Goal: Navigation & Orientation: Find specific page/section

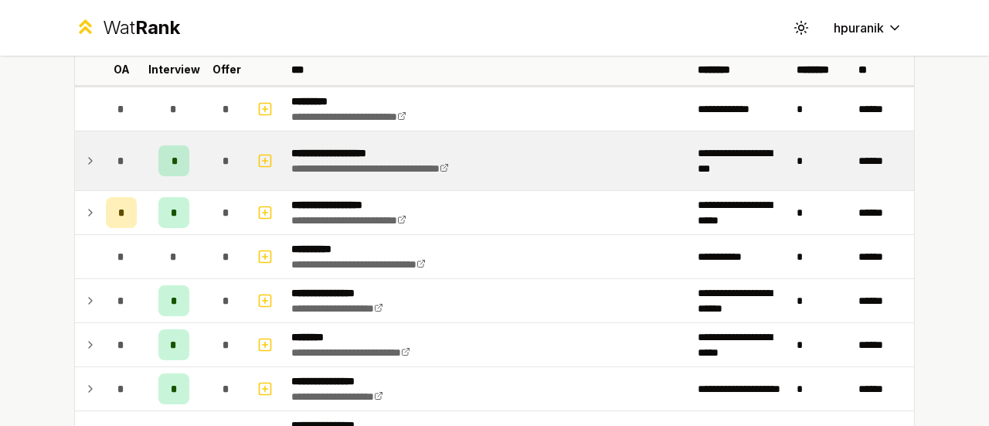
scroll to position [97, 0]
click at [86, 165] on icon at bounding box center [90, 161] width 12 height 19
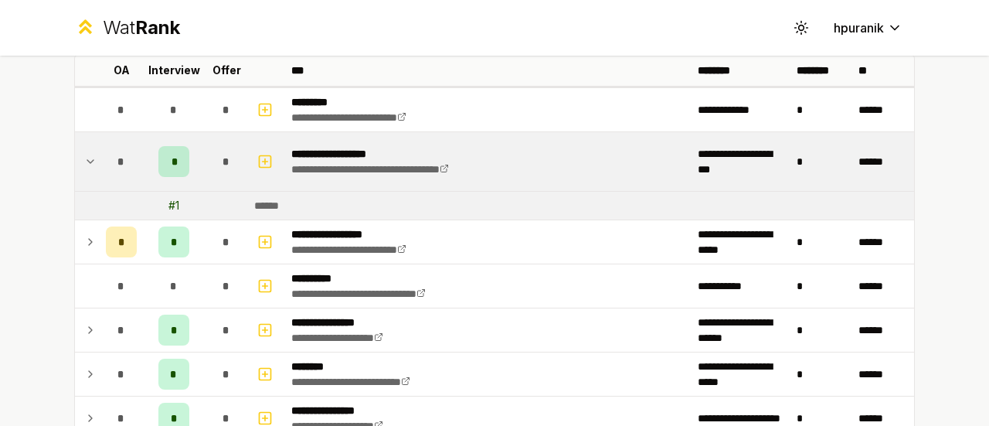
click at [86, 165] on icon at bounding box center [90, 161] width 12 height 19
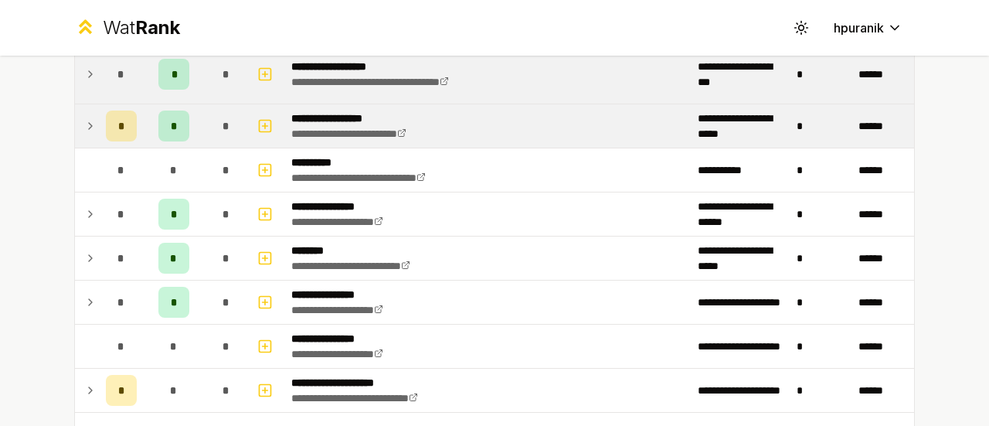
scroll to position [185, 0]
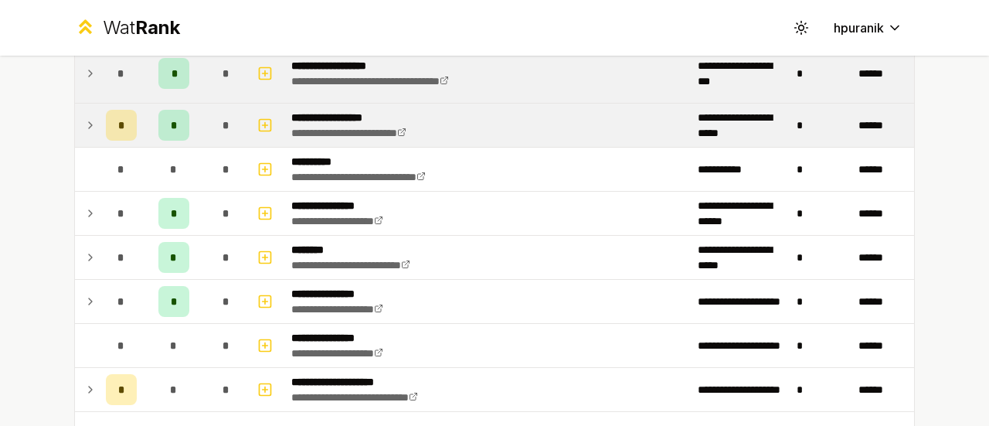
click at [87, 123] on icon at bounding box center [90, 125] width 12 height 19
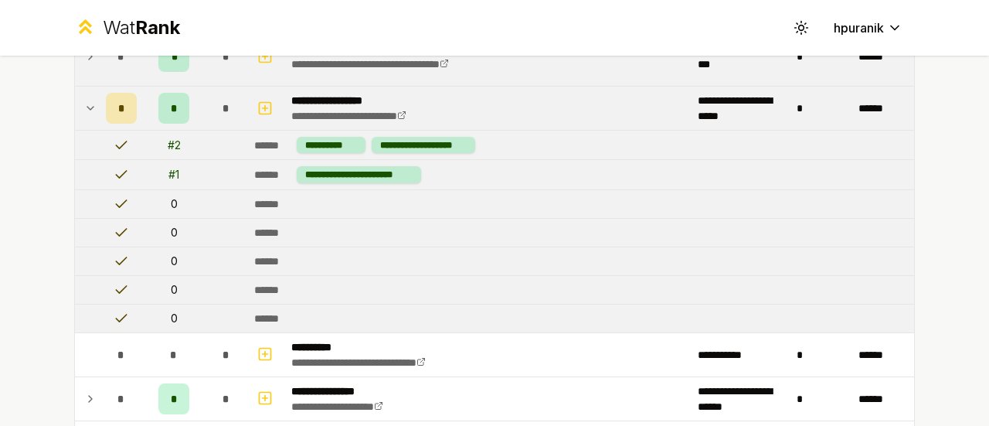
scroll to position [202, 0]
click at [85, 111] on icon at bounding box center [90, 109] width 12 height 19
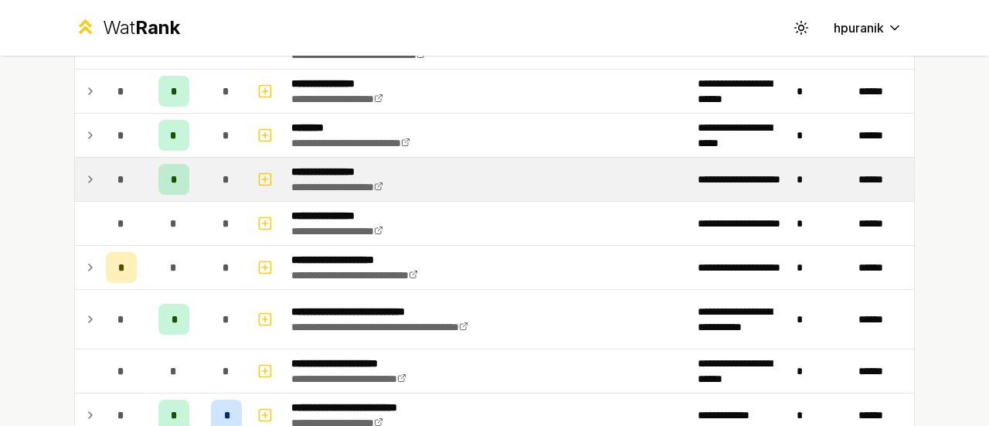
scroll to position [302, 0]
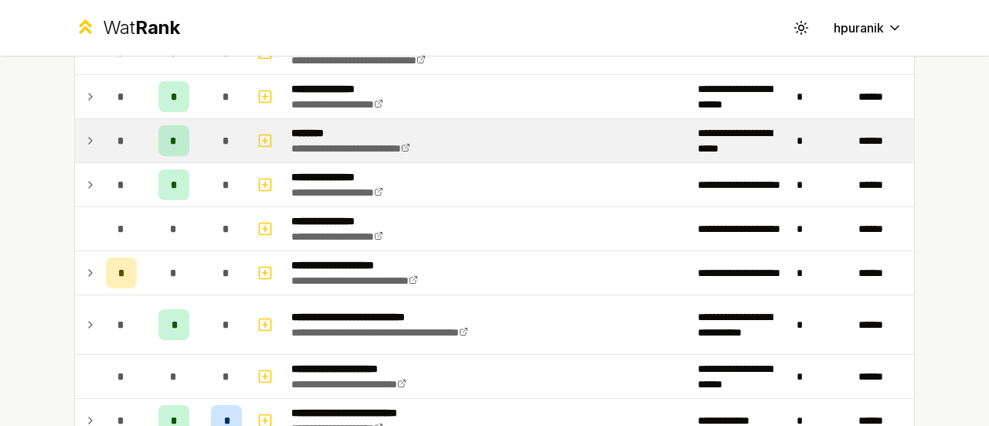
click at [77, 148] on td at bounding box center [87, 140] width 25 height 43
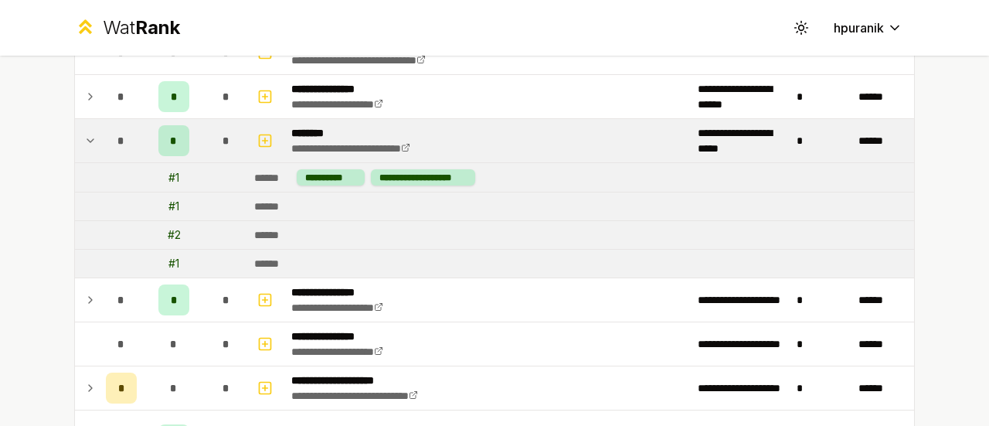
click at [75, 137] on td at bounding box center [87, 140] width 25 height 43
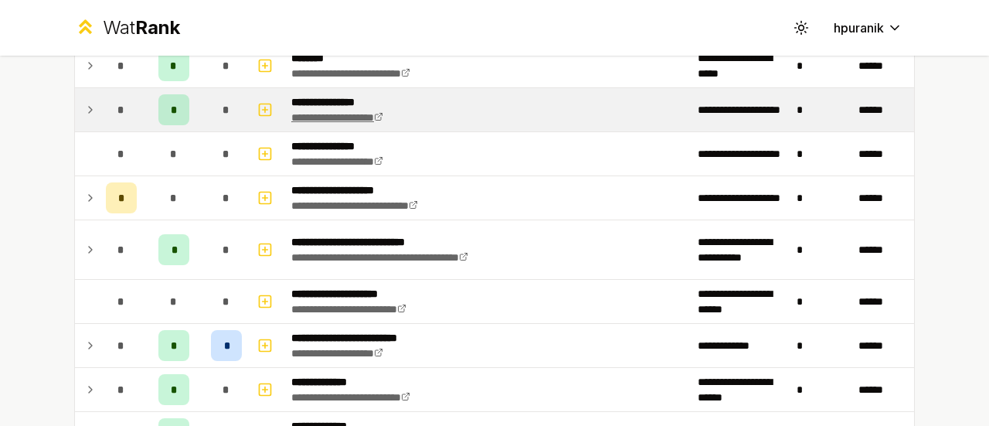
scroll to position [376, 0]
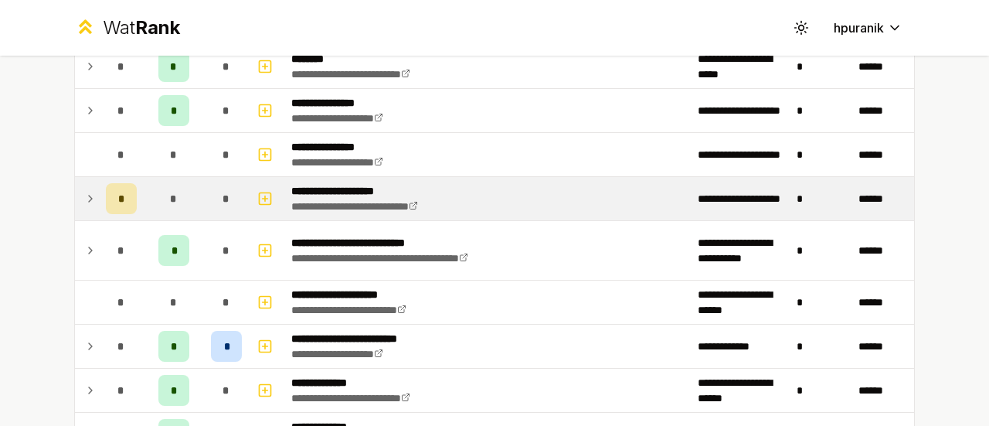
click at [88, 199] on icon at bounding box center [90, 198] width 12 height 19
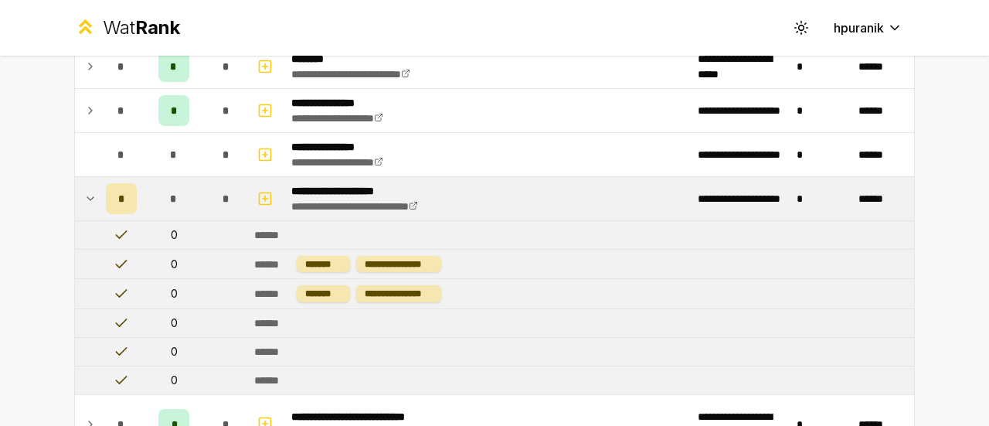
click at [88, 199] on icon at bounding box center [90, 198] width 12 height 19
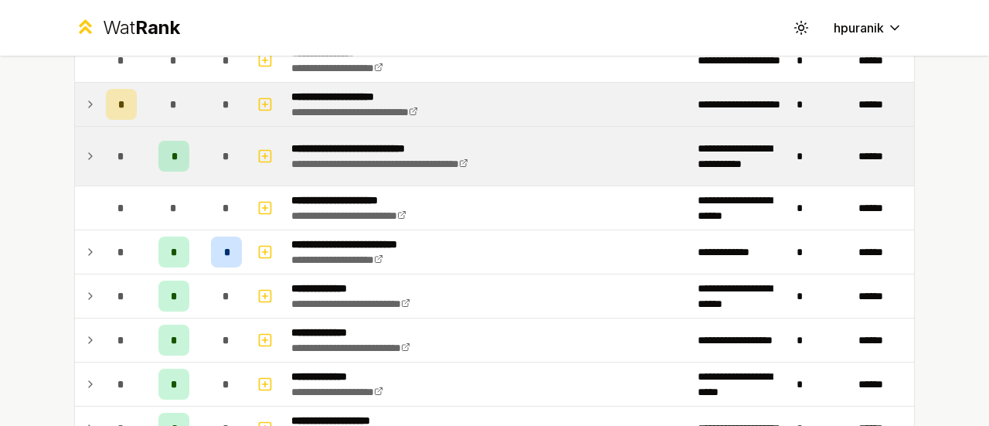
scroll to position [471, 0]
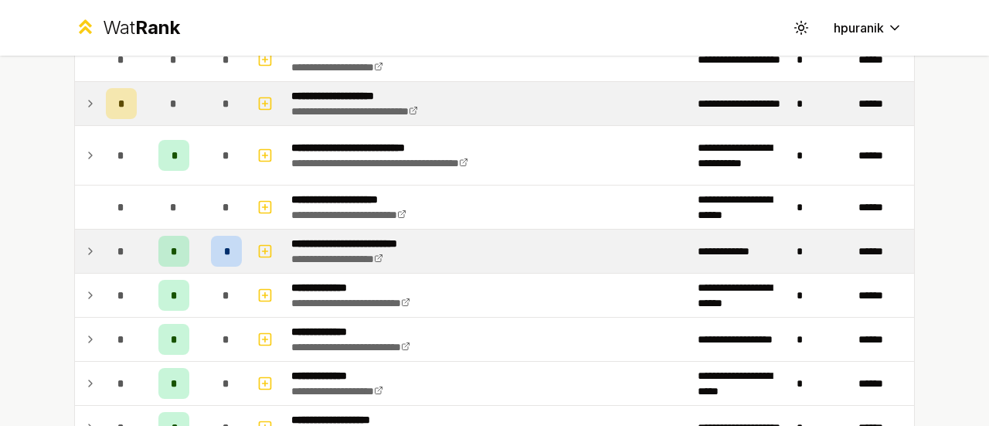
click at [85, 242] on icon at bounding box center [90, 251] width 12 height 19
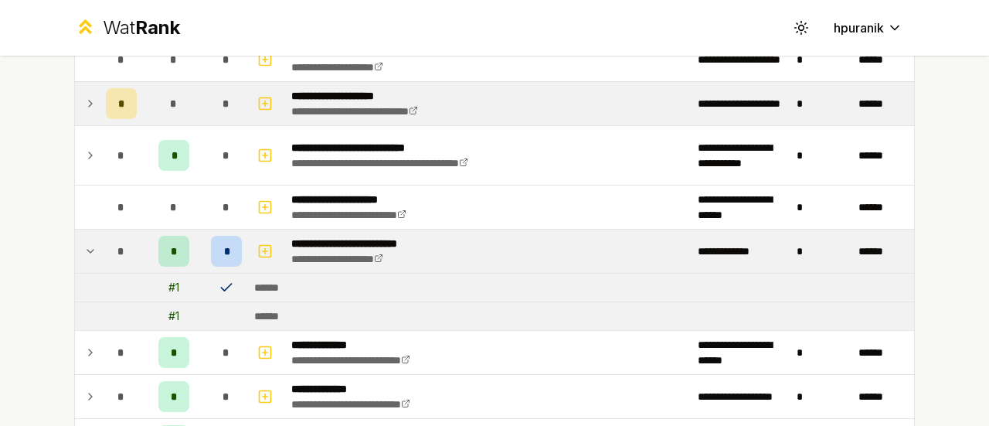
click at [85, 242] on icon at bounding box center [90, 251] width 12 height 19
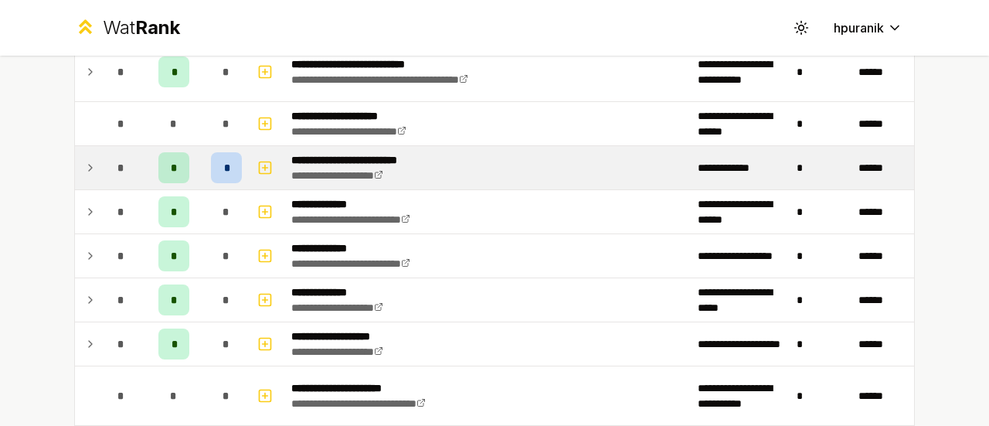
scroll to position [575, 0]
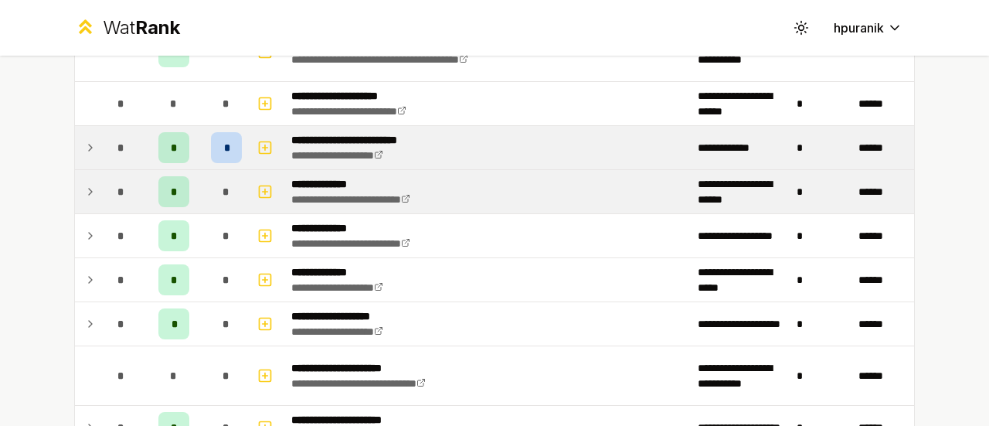
click at [84, 182] on icon at bounding box center [90, 191] width 12 height 19
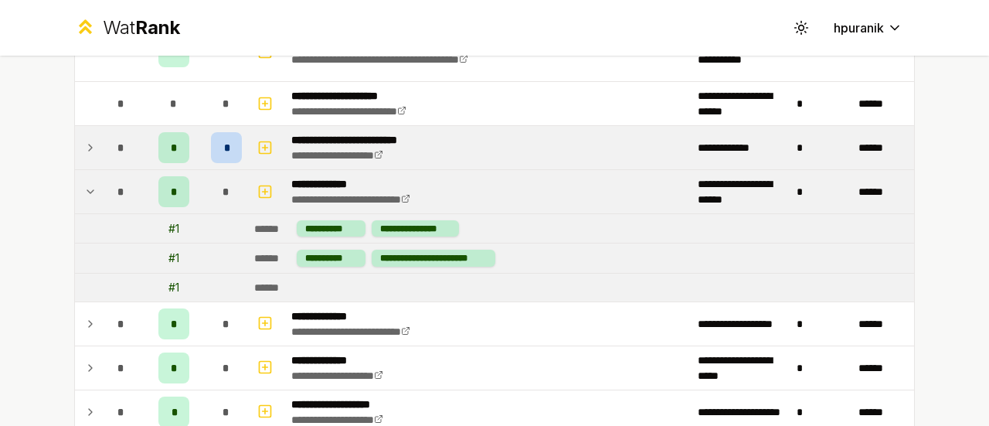
click at [84, 182] on icon at bounding box center [90, 191] width 12 height 19
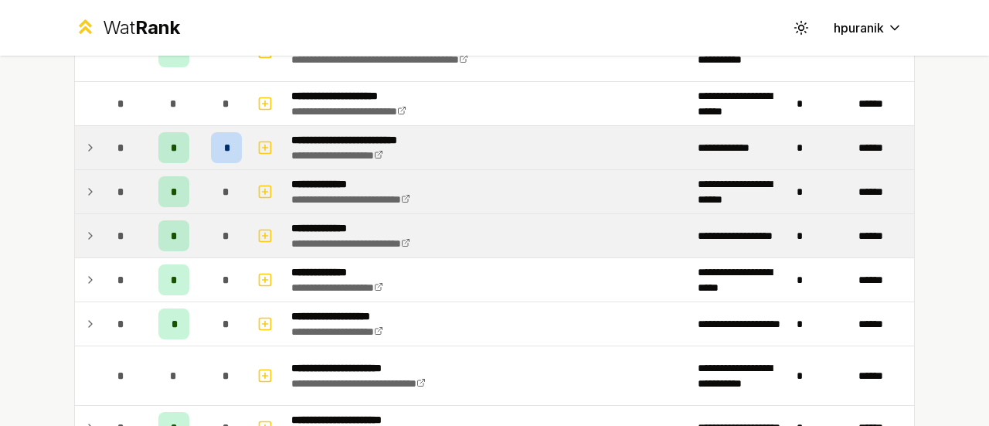
click at [89, 234] on icon at bounding box center [90, 235] width 12 height 19
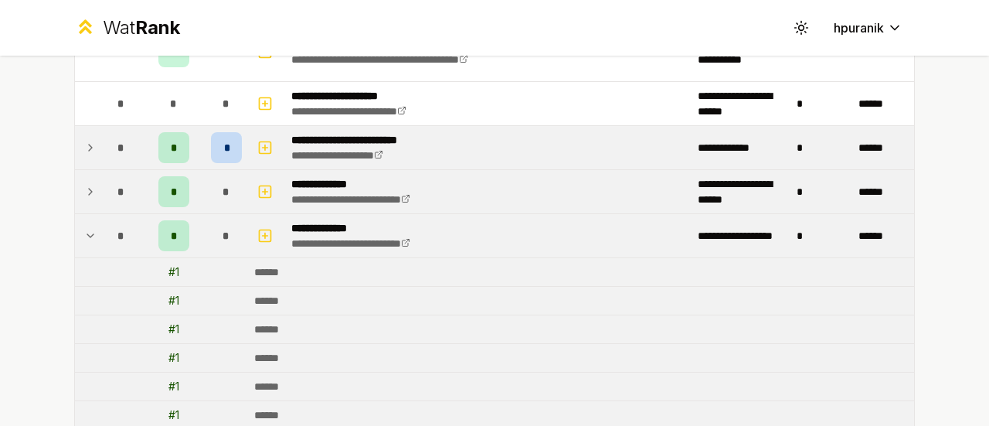
click at [89, 234] on icon at bounding box center [90, 235] width 12 height 19
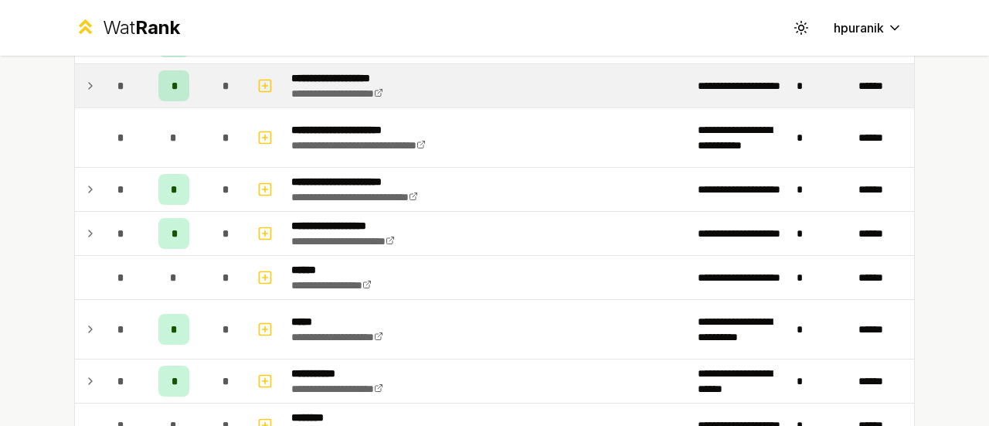
scroll to position [815, 0]
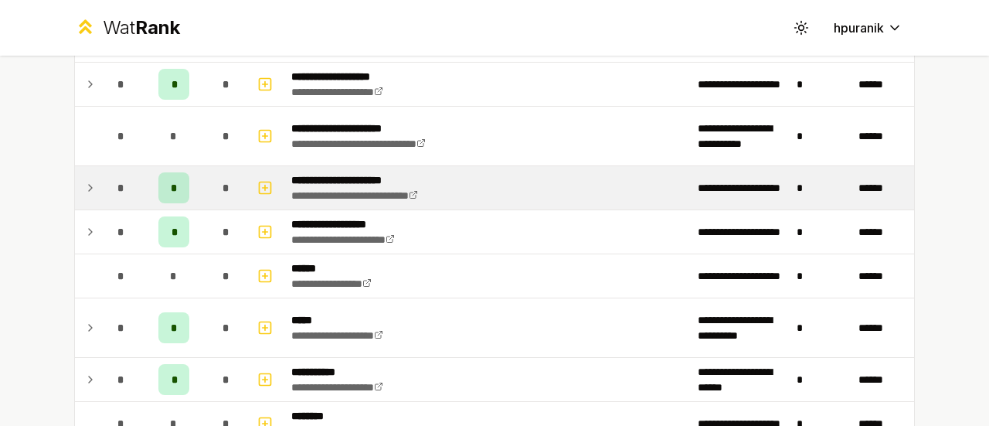
click at [89, 182] on icon at bounding box center [90, 188] width 12 height 19
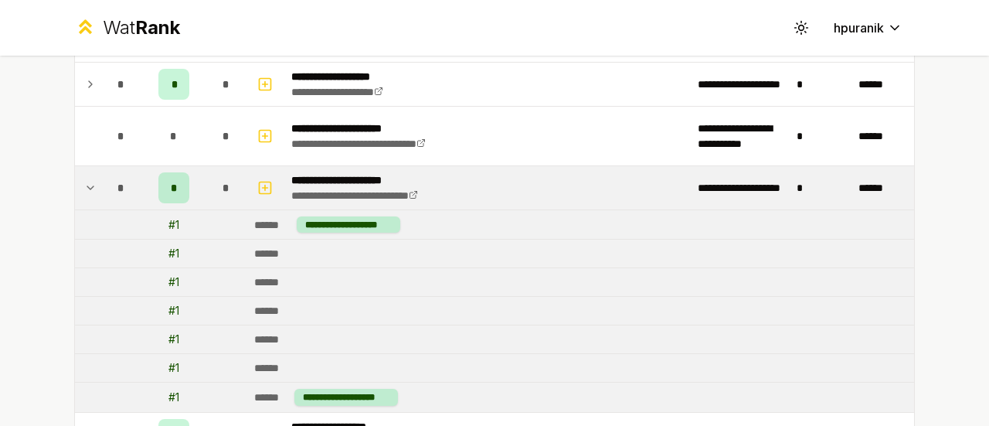
click at [86, 182] on icon at bounding box center [90, 188] width 12 height 19
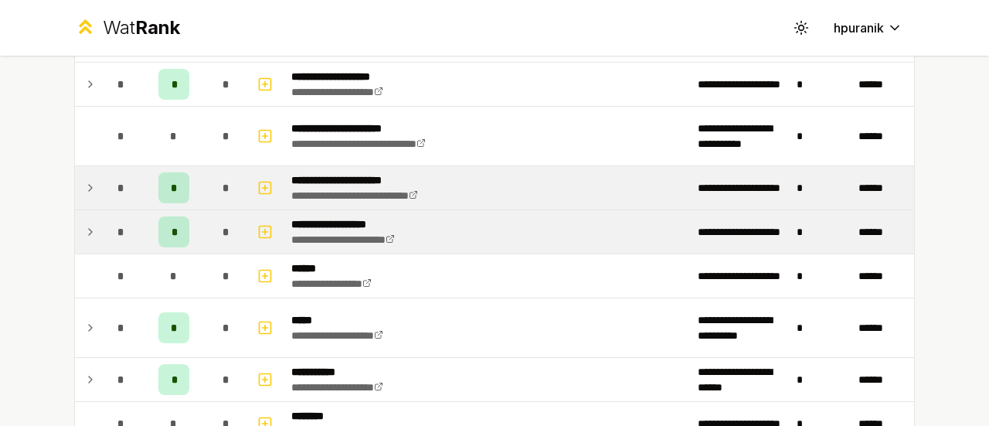
click at [87, 228] on icon at bounding box center [90, 232] width 12 height 19
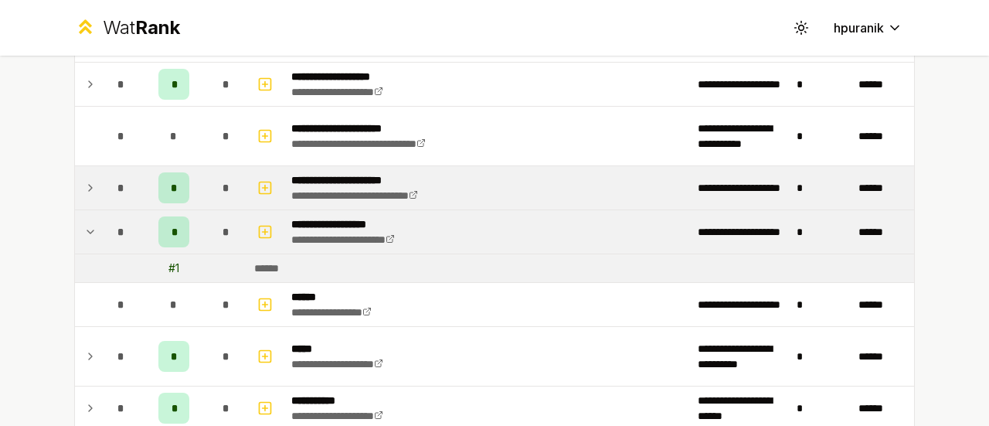
click at [87, 228] on icon at bounding box center [90, 232] width 12 height 19
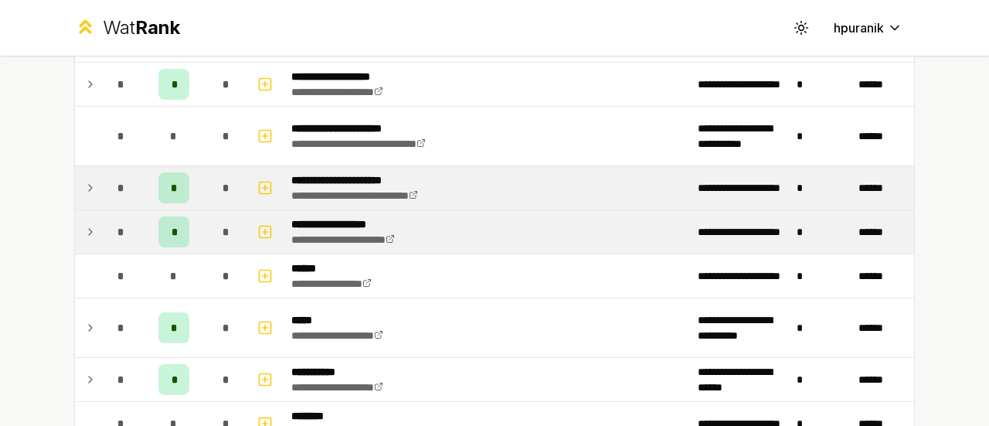
scroll to position [937, 0]
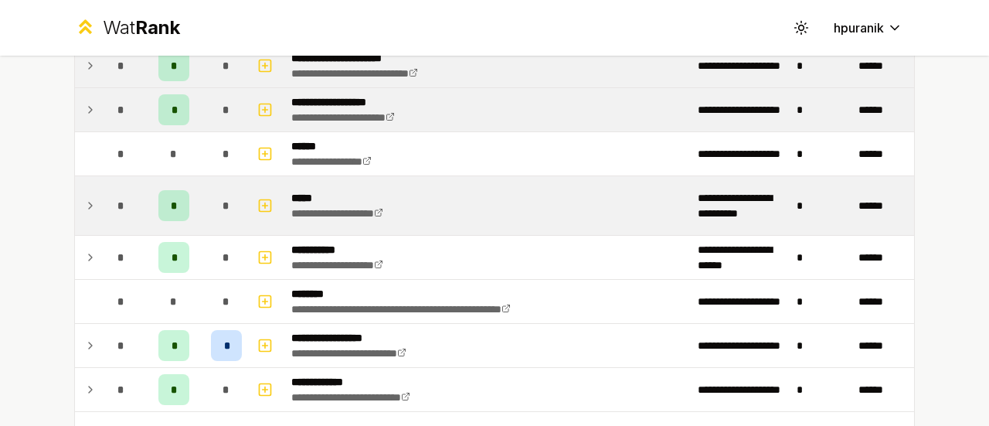
click at [87, 196] on icon at bounding box center [90, 205] width 12 height 19
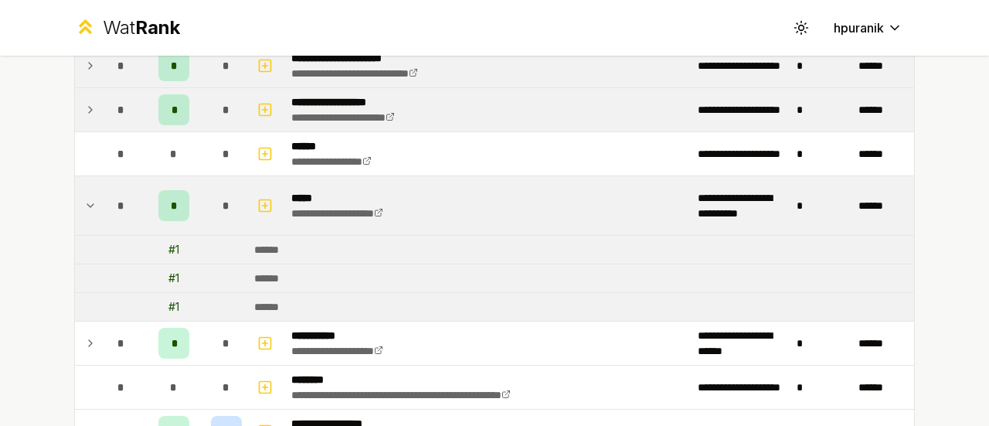
click at [84, 197] on icon at bounding box center [90, 205] width 12 height 19
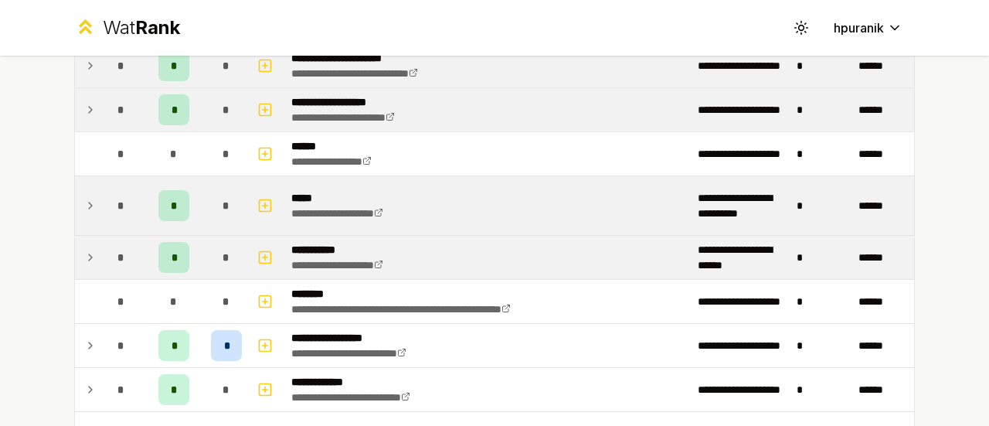
click at [83, 237] on td at bounding box center [87, 257] width 25 height 43
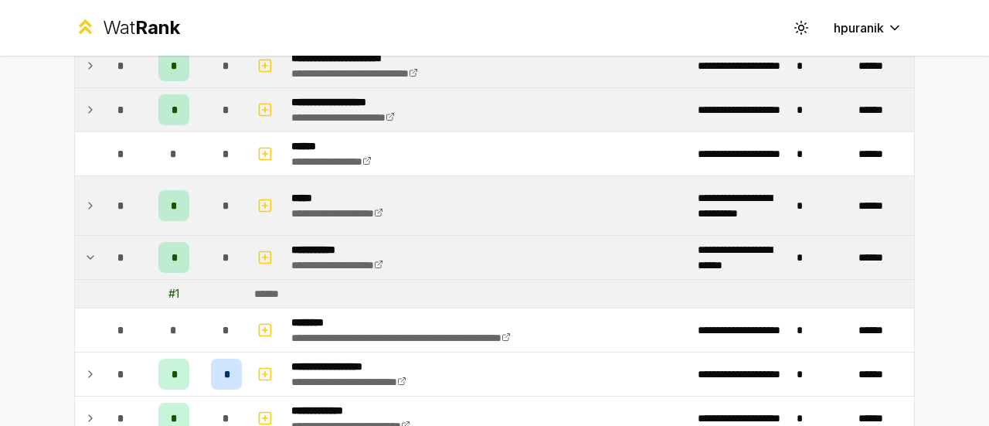
click at [83, 239] on td at bounding box center [87, 257] width 25 height 43
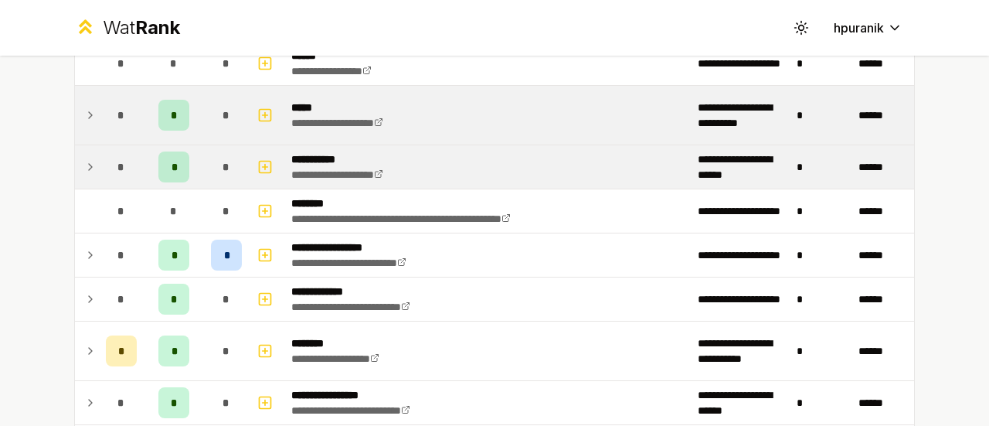
scroll to position [1028, 0]
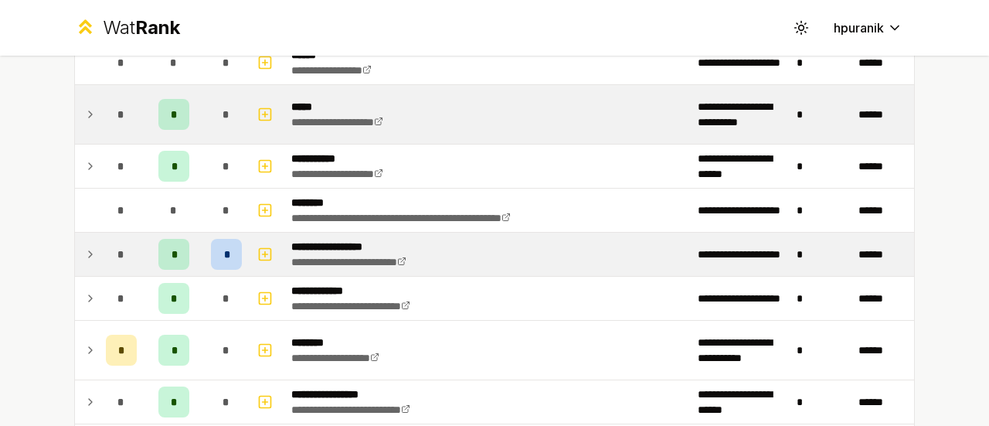
click at [89, 251] on icon at bounding box center [90, 254] width 3 height 6
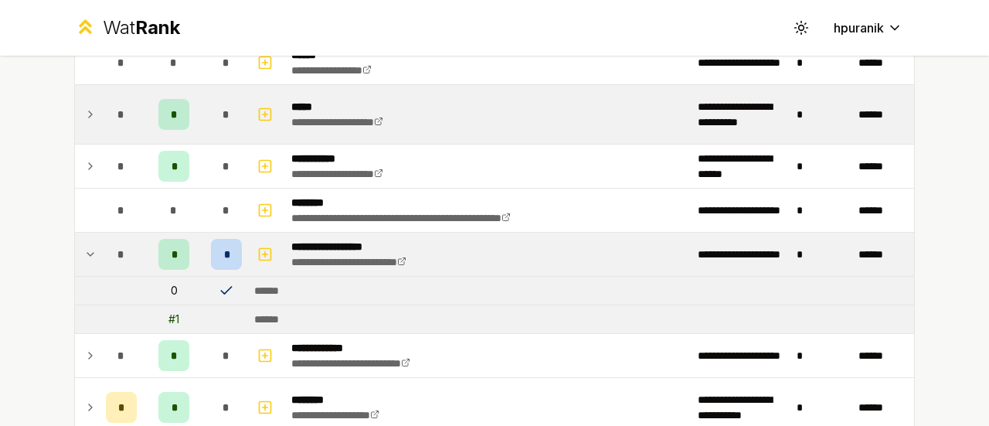
click at [84, 247] on icon at bounding box center [90, 254] width 12 height 19
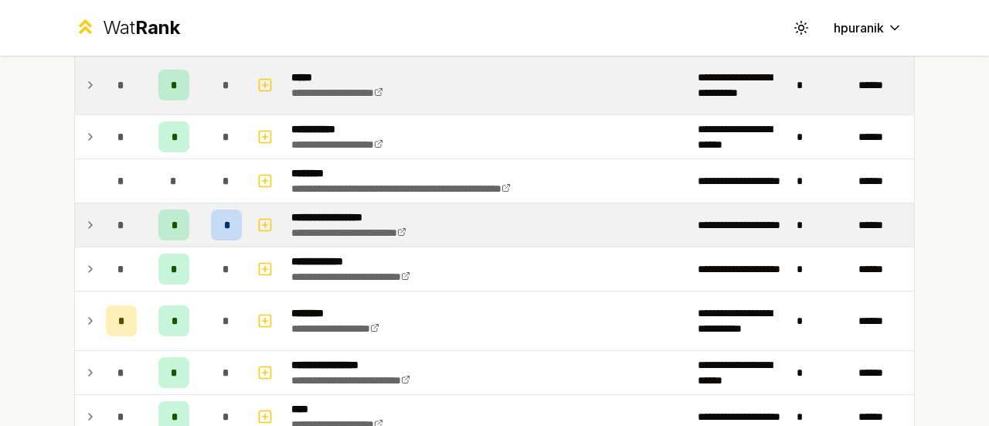
scroll to position [1094, 0]
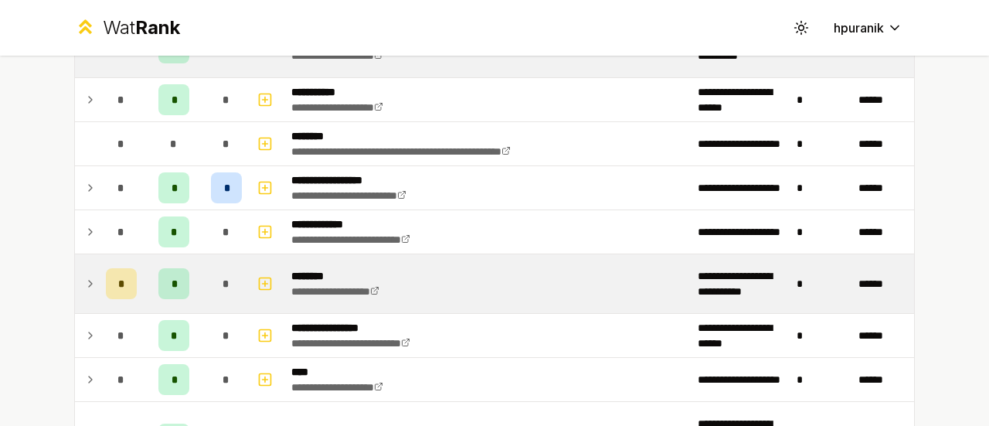
click at [84, 274] on icon at bounding box center [90, 283] width 12 height 19
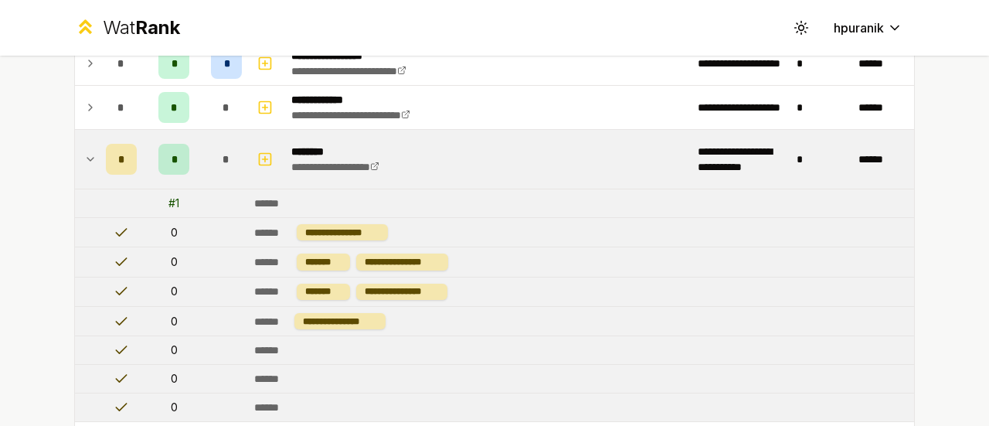
scroll to position [1221, 0]
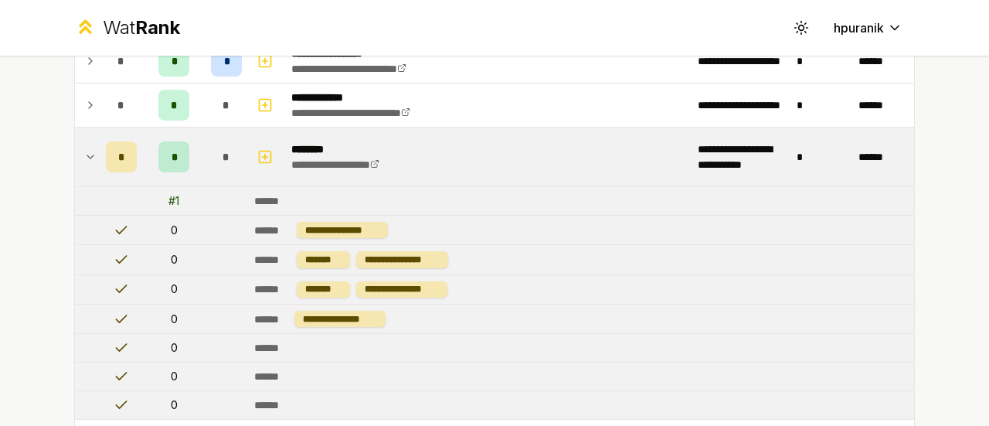
click at [84, 148] on icon at bounding box center [90, 157] width 12 height 19
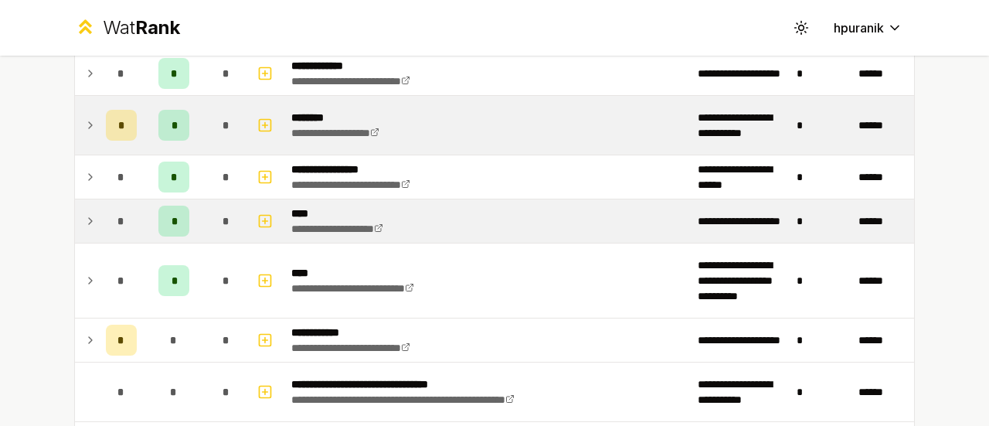
scroll to position [1227, 0]
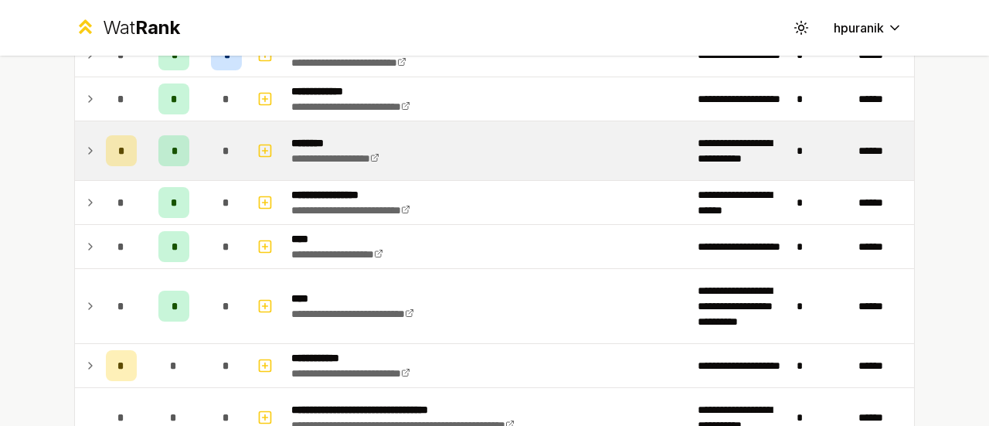
click at [87, 132] on td at bounding box center [87, 150] width 25 height 59
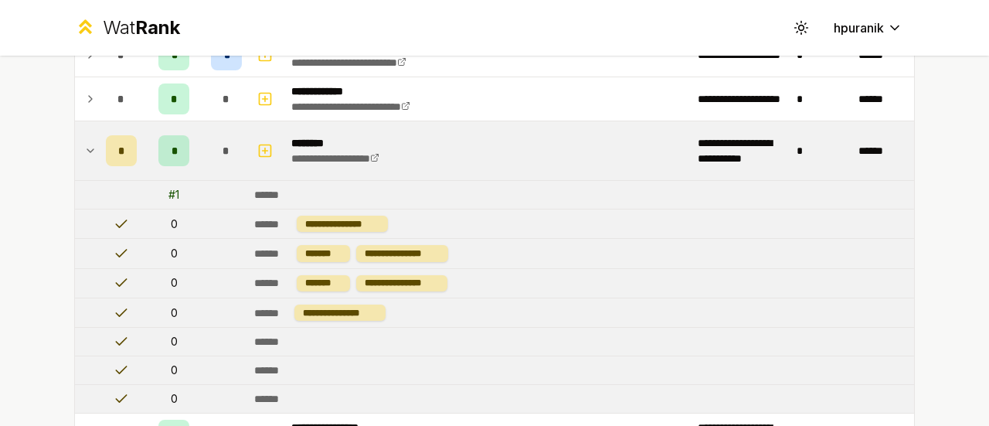
click at [84, 141] on icon at bounding box center [90, 150] width 12 height 19
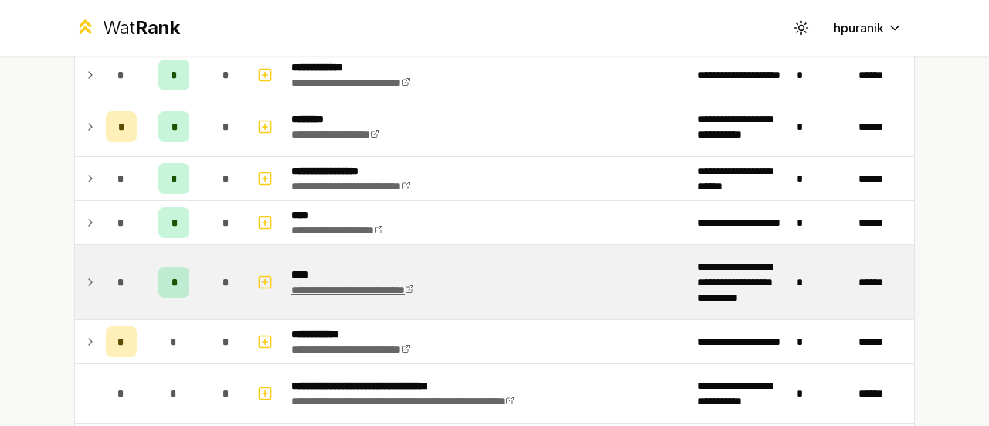
scroll to position [1254, 0]
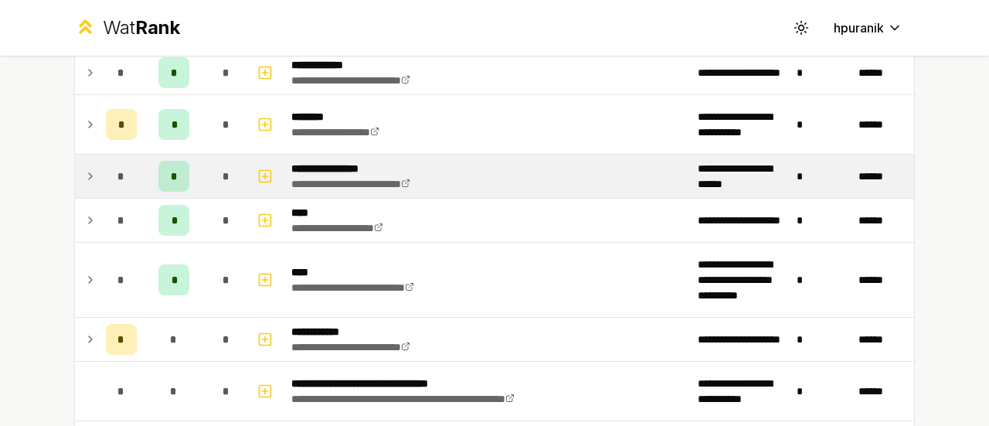
click at [84, 172] on icon at bounding box center [90, 176] width 12 height 19
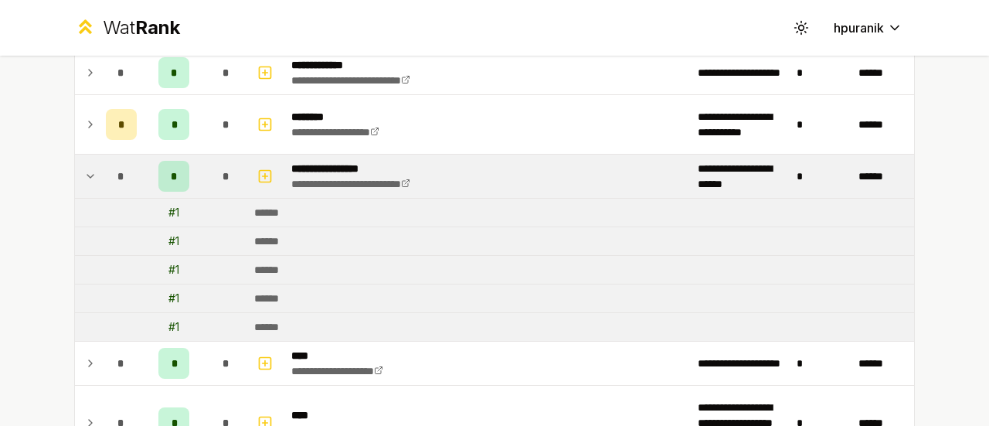
click at [84, 172] on icon at bounding box center [90, 176] width 12 height 19
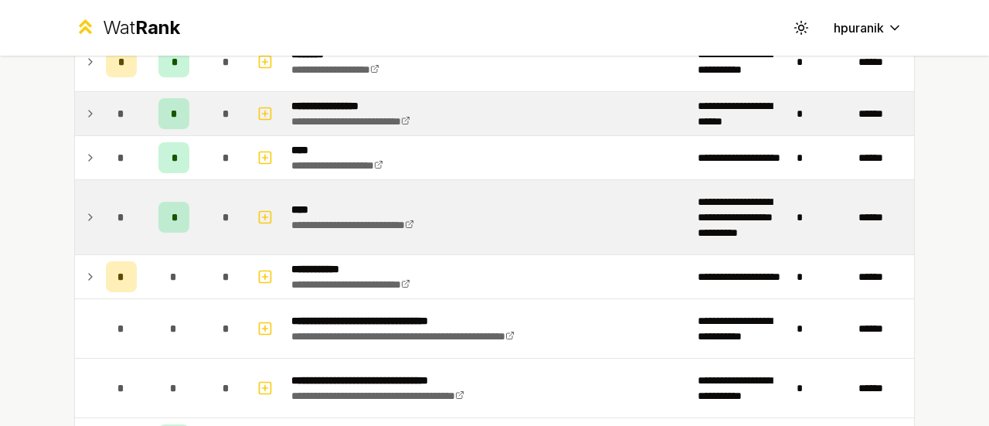
scroll to position [1315, 0]
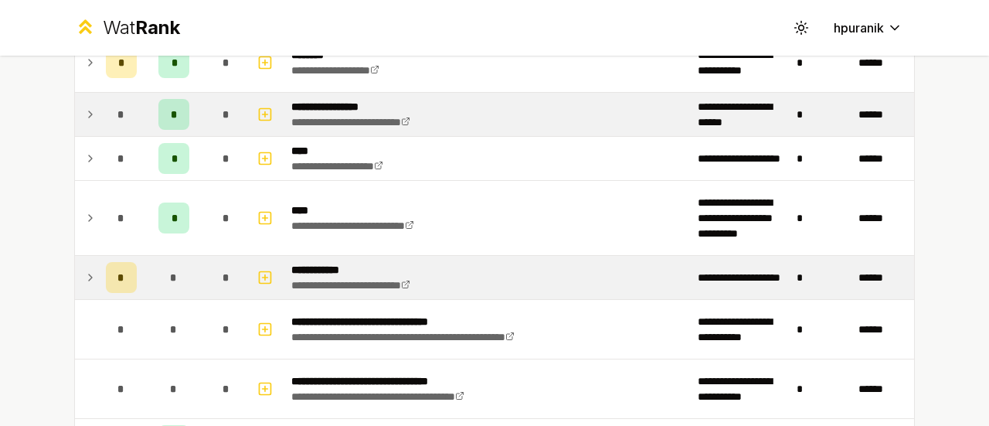
click at [84, 274] on icon at bounding box center [90, 277] width 12 height 19
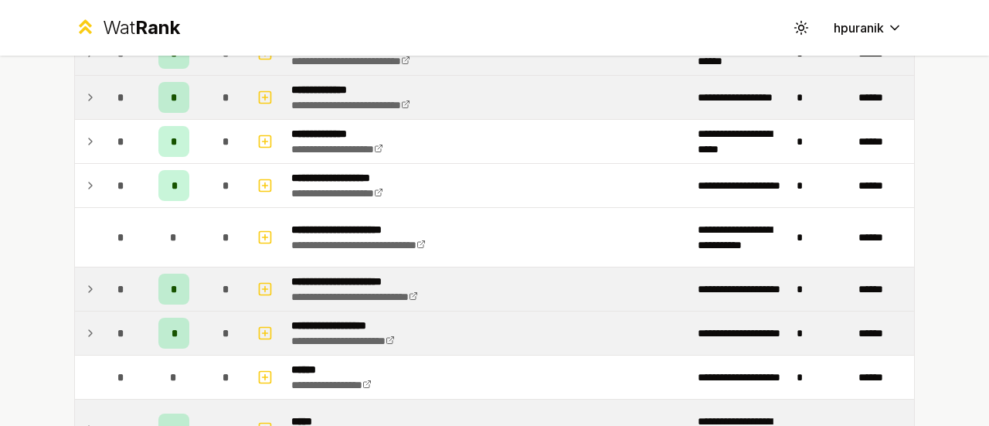
scroll to position [713, 0]
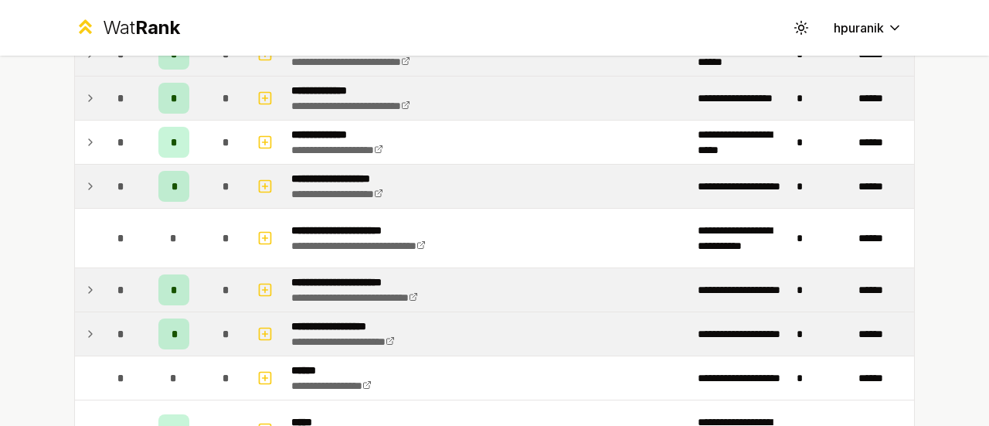
click at [84, 182] on icon at bounding box center [90, 186] width 12 height 19
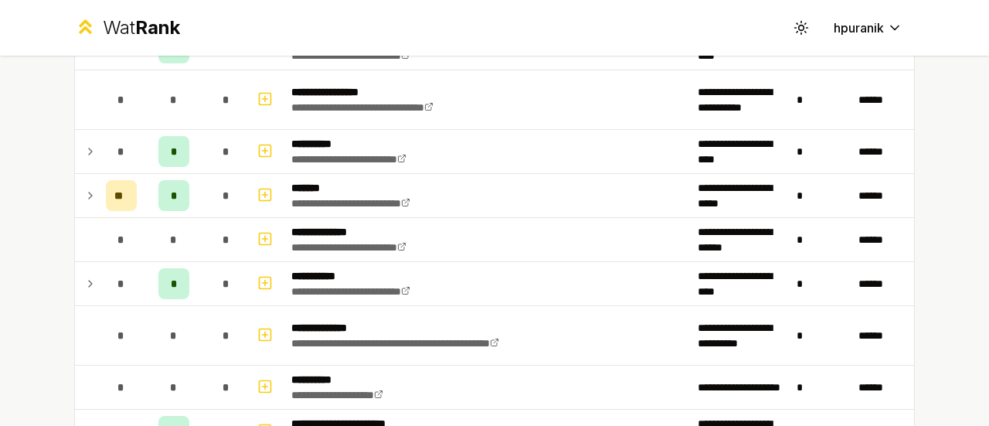
scroll to position [1900, 0]
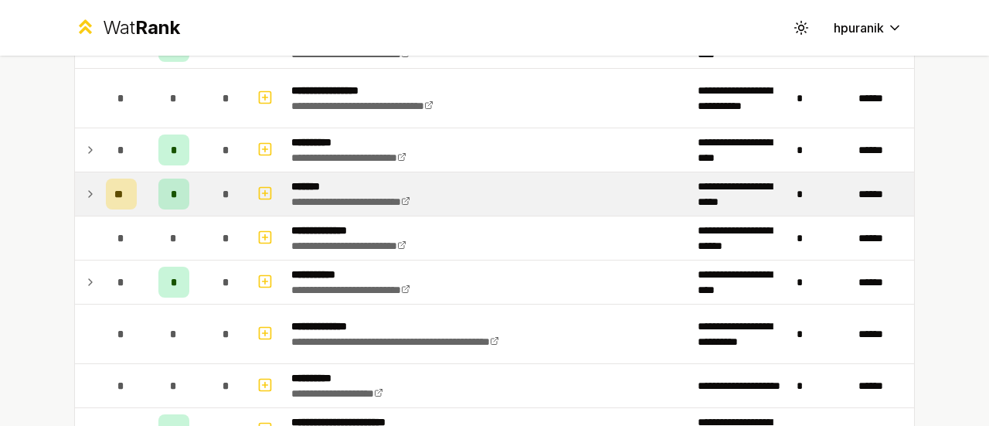
click at [89, 191] on icon at bounding box center [90, 194] width 3 height 6
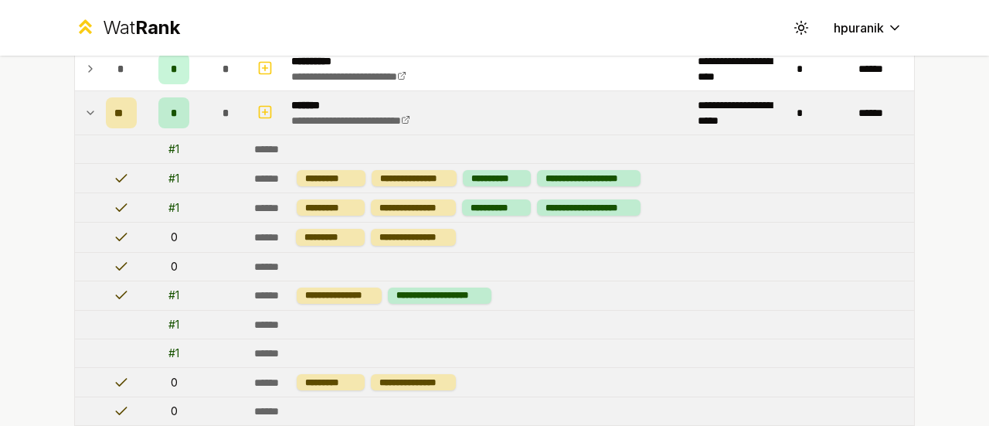
scroll to position [1985, 0]
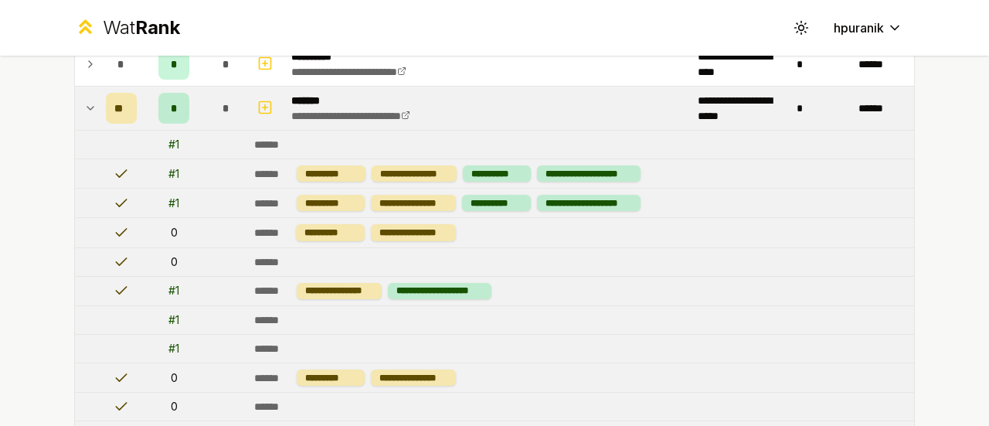
click at [85, 99] on icon at bounding box center [90, 108] width 12 height 19
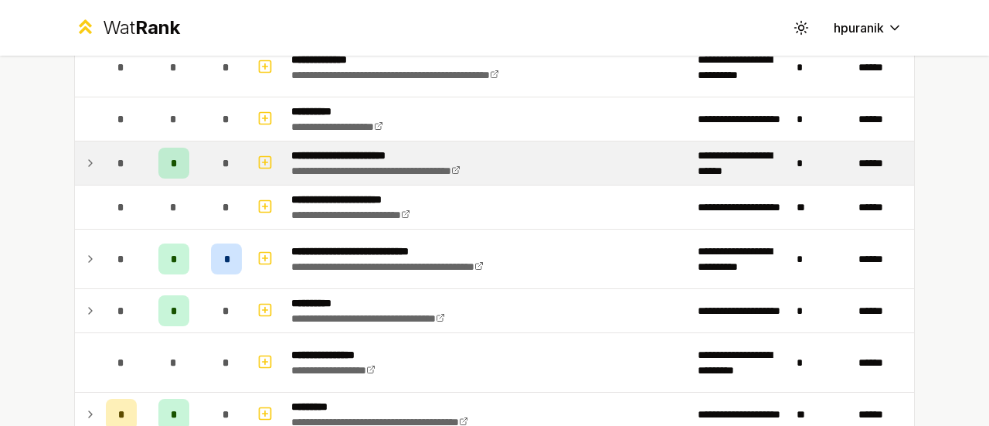
scroll to position [2166, 0]
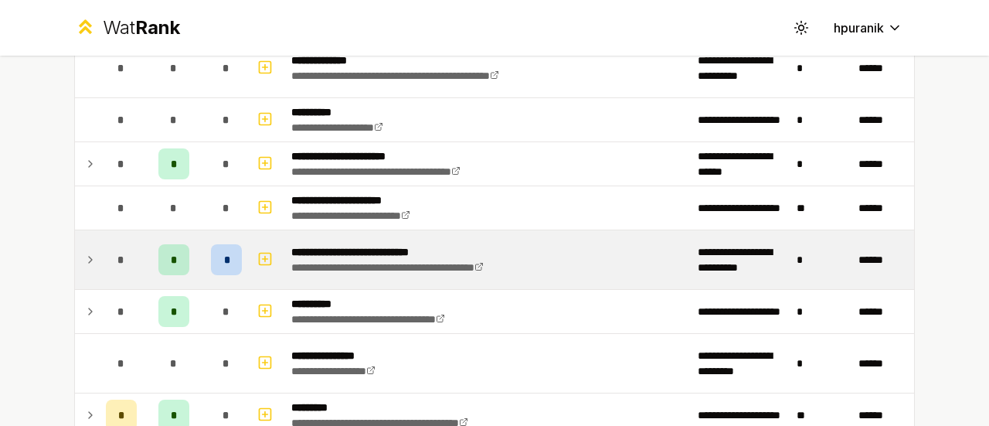
click at [84, 250] on icon at bounding box center [90, 259] width 12 height 19
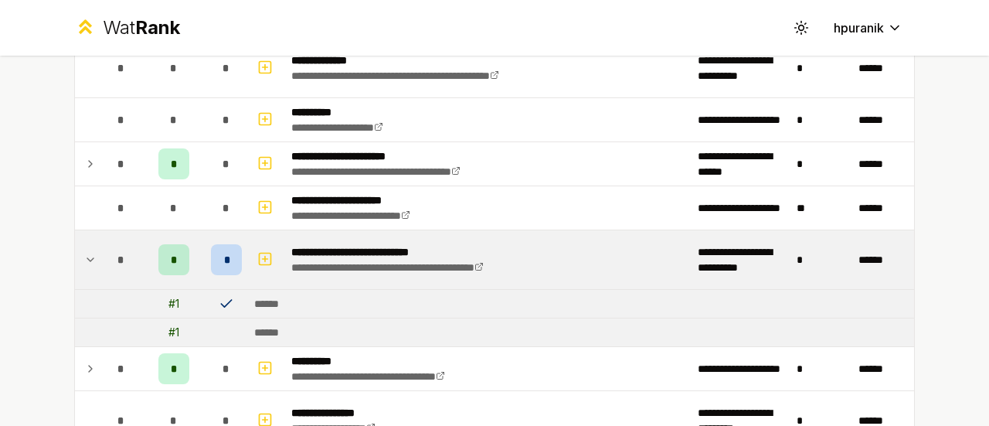
click at [84, 250] on icon at bounding box center [90, 259] width 12 height 19
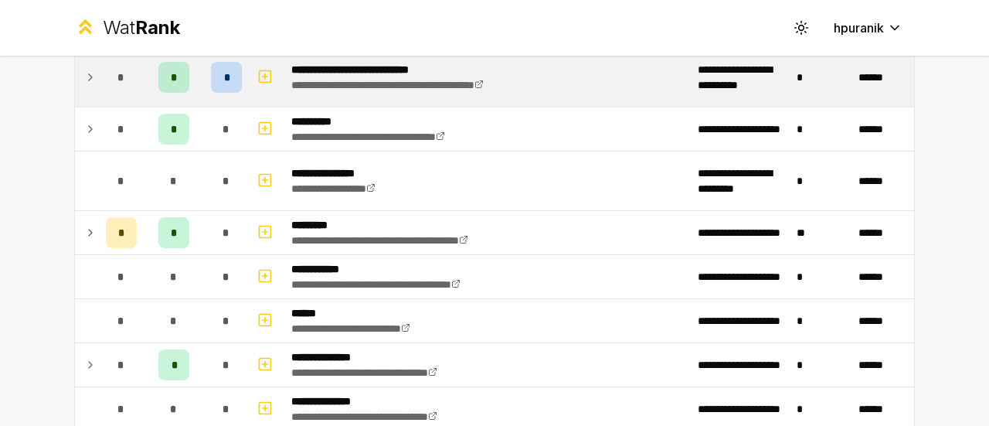
scroll to position [2347, 0]
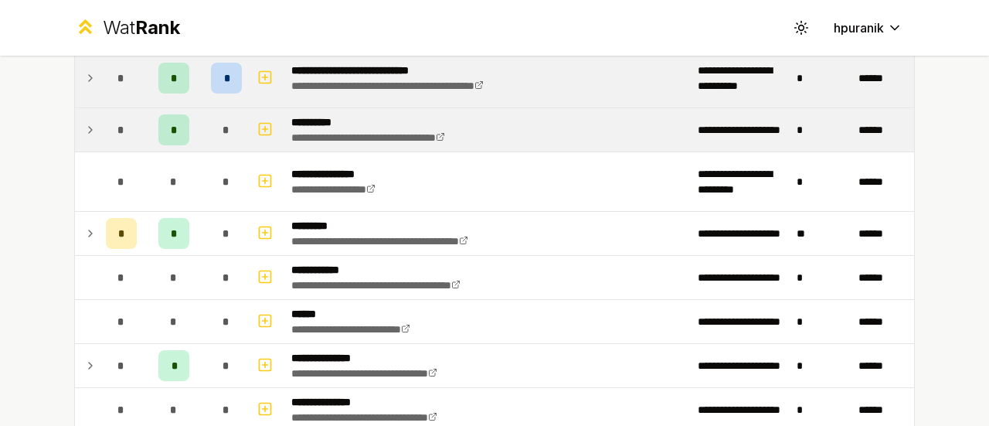
click at [84, 121] on icon at bounding box center [90, 130] width 12 height 19
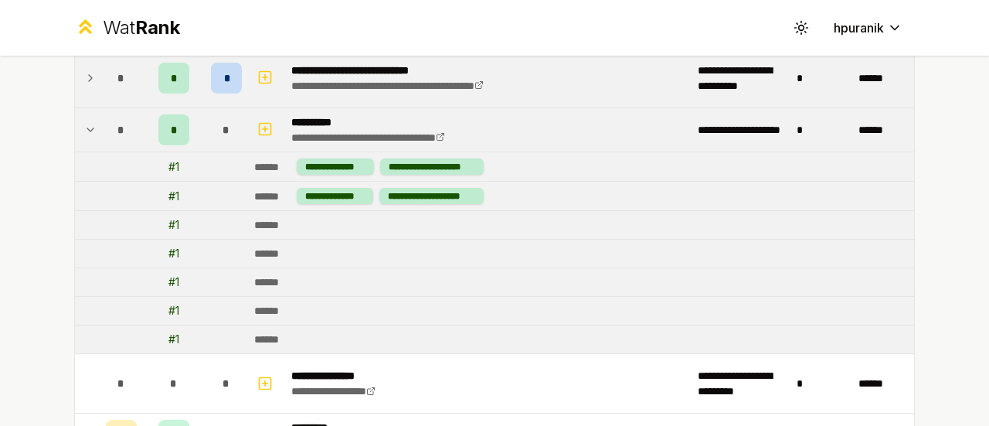
click at [84, 121] on icon at bounding box center [90, 130] width 12 height 19
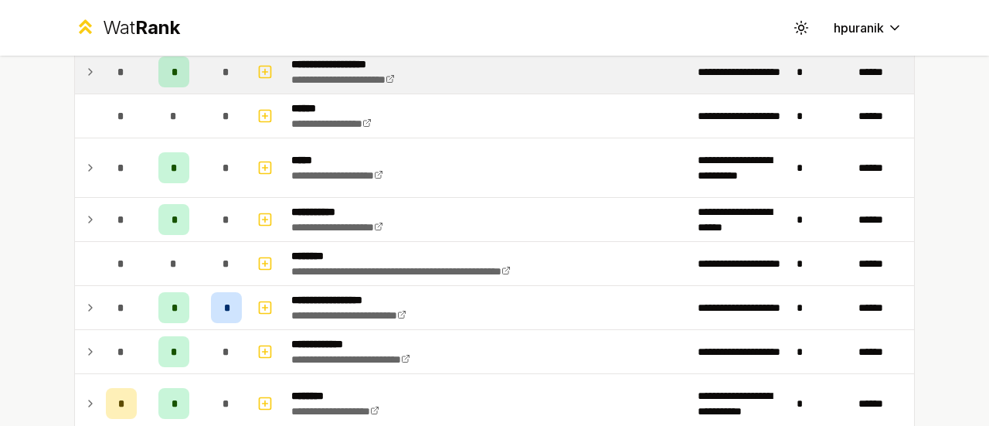
scroll to position [1006, 0]
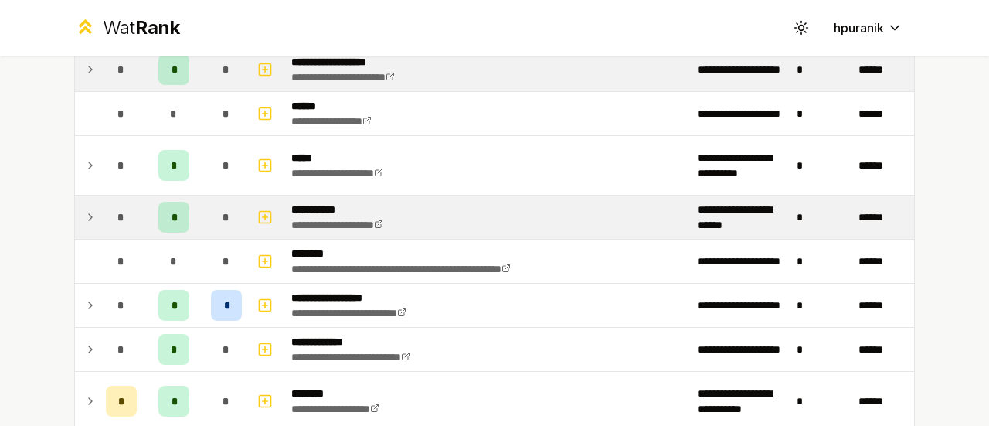
click at [83, 199] on td at bounding box center [87, 217] width 25 height 43
